Goal: Information Seeking & Learning: Learn about a topic

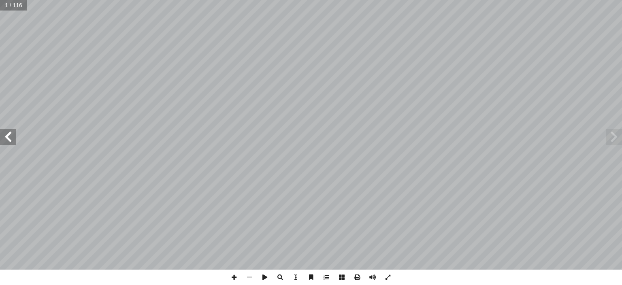
click at [12, 142] on span at bounding box center [8, 137] width 16 height 16
click at [11, 4] on input "text" at bounding box center [16, 5] width 32 height 11
type input "**"
click at [235, 276] on span at bounding box center [233, 277] width 15 height 15
click at [10, 142] on span at bounding box center [8, 137] width 16 height 16
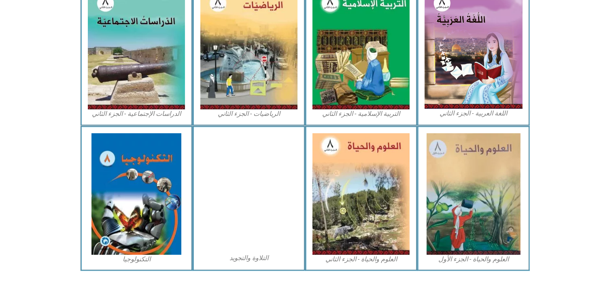
scroll to position [423, 0]
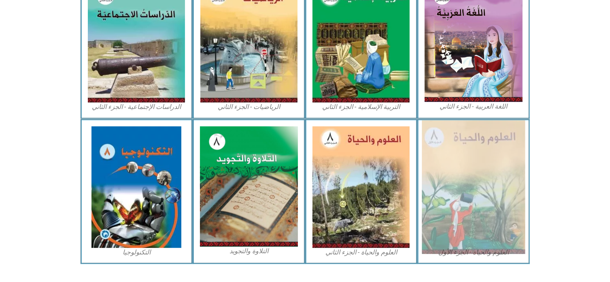
click at [485, 178] on img at bounding box center [473, 187] width 103 height 134
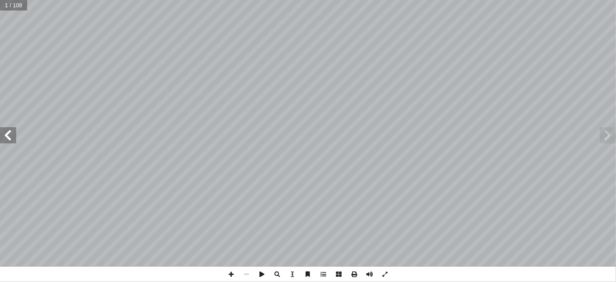
click at [6, 6] on input "text" at bounding box center [13, 5] width 27 height 11
type input "**"
click at [370, 275] on span at bounding box center [369, 273] width 15 height 15
click at [14, 132] on span at bounding box center [8, 135] width 16 height 16
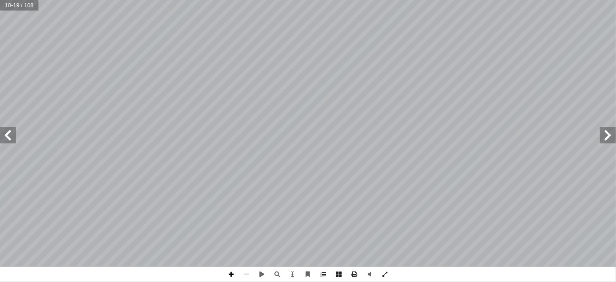
click at [229, 276] on span at bounding box center [230, 273] width 15 height 15
click at [227, 276] on span at bounding box center [230, 273] width 15 height 15
click at [5, 137] on span at bounding box center [8, 135] width 16 height 16
click at [367, 272] on span at bounding box center [369, 273] width 15 height 15
click at [16, 140] on span at bounding box center [8, 135] width 16 height 16
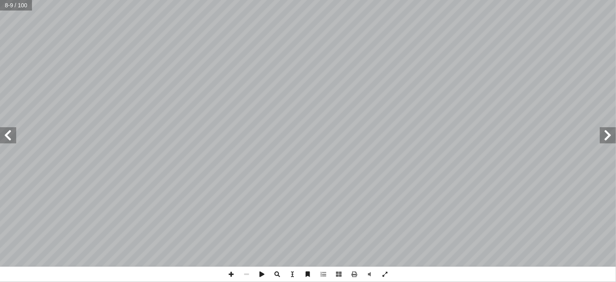
click at [16, 140] on span at bounding box center [8, 135] width 16 height 16
click at [234, 273] on span at bounding box center [230, 273] width 15 height 15
click at [607, 138] on span at bounding box center [608, 135] width 16 height 16
click at [610, 139] on span at bounding box center [608, 135] width 16 height 16
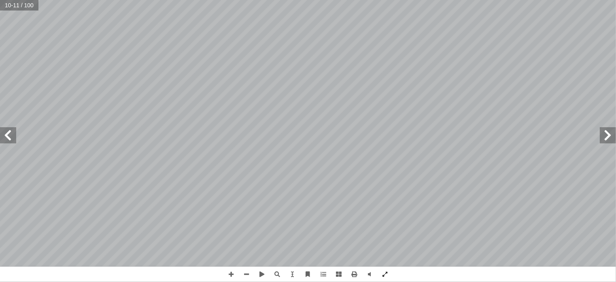
click at [8, 137] on span at bounding box center [8, 135] width 16 height 16
click at [233, 273] on span at bounding box center [230, 273] width 15 height 15
click at [9, 127] on span at bounding box center [8, 135] width 16 height 16
click at [607, 137] on span at bounding box center [608, 135] width 16 height 16
click at [481, 0] on html "الصفحة الرئيسية الصف الأول الصف الثاني الصف الثالث الصف الرابع الصف الخامس الصف…" at bounding box center [308, 37] width 616 height 74
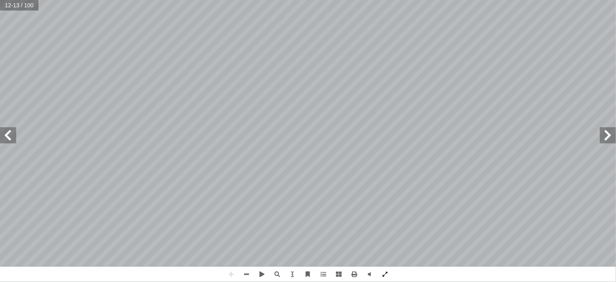
click at [10, 135] on span at bounding box center [8, 135] width 16 height 16
click at [287, 74] on html "الصفحة الرئيسية الصف الأول الصف الثاني الصف الثالث الصف الرابع الصف الخامس الصف…" at bounding box center [308, 37] width 616 height 74
click at [5, 138] on span at bounding box center [8, 135] width 16 height 16
click at [605, 136] on span at bounding box center [608, 135] width 16 height 16
click at [616, 74] on html "الصفحة الرئيسية الصف الأول الصف الثاني الصف الثالث الصف الرابع الصف الخامس الصف…" at bounding box center [308, 37] width 616 height 74
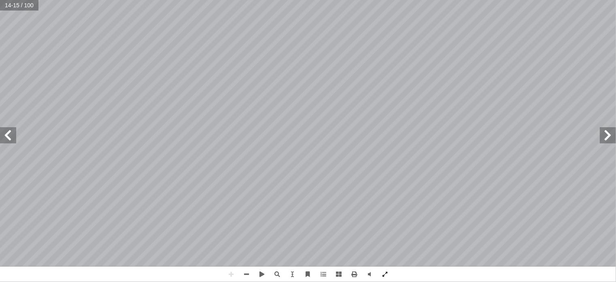
click at [7, 135] on span at bounding box center [8, 135] width 16 height 16
click at [246, 277] on span at bounding box center [246, 273] width 15 height 15
